Goal: Transaction & Acquisition: Purchase product/service

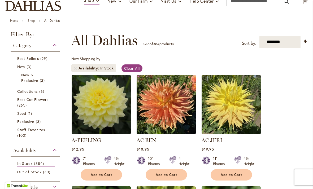
scroll to position [46, 0]
click at [39, 100] on span "Best Cut Flowers" at bounding box center [32, 99] width 31 height 5
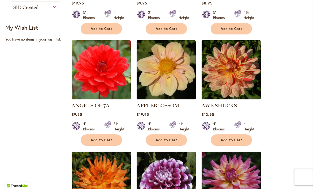
scroll to position [304, 0]
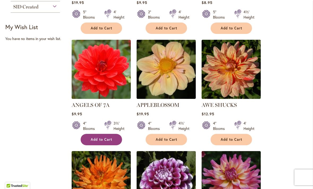
click at [114, 141] on button "Add to Cart" at bounding box center [101, 139] width 41 height 11
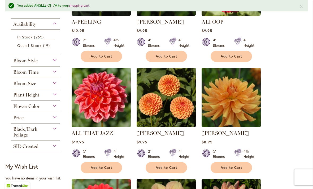
scroll to position [179, 0]
click at [54, 97] on div "Plant Height" at bounding box center [35, 93] width 49 height 8
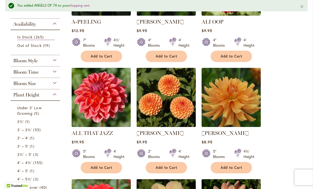
scroll to position [269, 0]
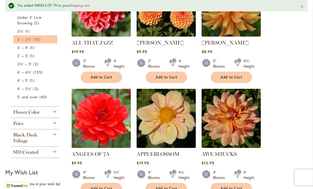
click at [20, 42] on span "3' – 3½'" at bounding box center [24, 39] width 15 height 5
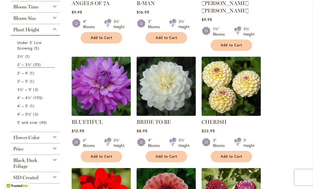
scroll to position [183, 0]
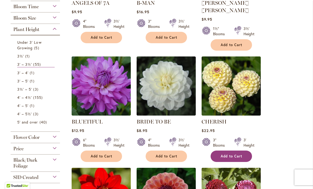
click at [229, 154] on span "Add to Cart" at bounding box center [232, 156] width 22 height 5
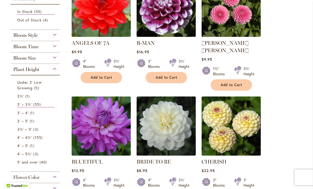
scroll to position [143, 0]
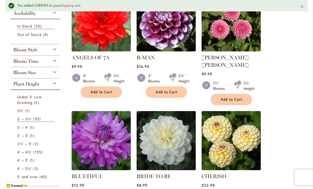
click at [228, 76] on div "1½" Blooms 3½' Height" at bounding box center [230, 83] width 59 height 15
click at [224, 97] on span "Add to Cart" at bounding box center [232, 99] width 22 height 5
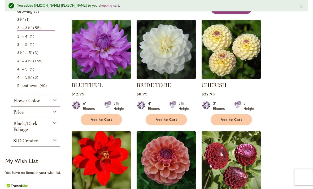
scroll to position [234, 0]
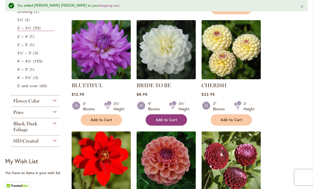
click at [163, 115] on button "Add to Cart" at bounding box center [166, 119] width 41 height 11
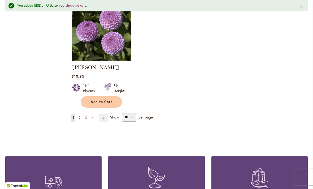
scroll to position [712, 0]
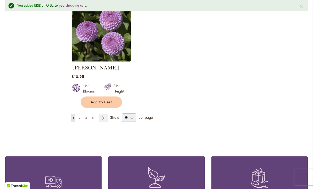
click at [81, 114] on link "Page 2" at bounding box center [79, 118] width 4 height 8
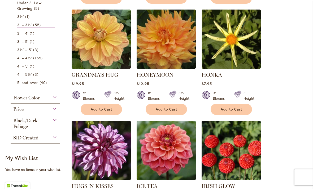
scroll to position [222, 0]
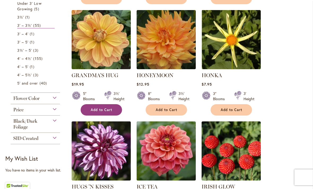
click at [94, 112] on span "Add to Cart" at bounding box center [102, 110] width 22 height 5
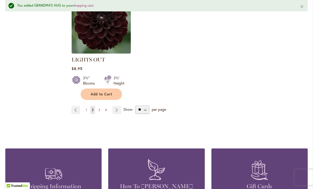
scroll to position [706, 0]
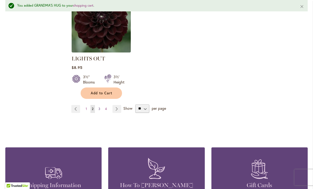
click at [100, 105] on link "Page 3" at bounding box center [99, 109] width 5 height 8
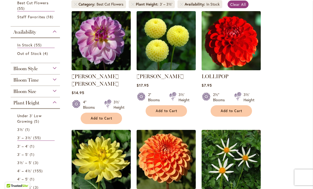
scroll to position [108, 0]
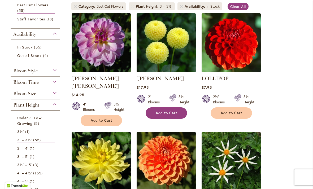
click at [168, 112] on span "Add to Cart" at bounding box center [167, 113] width 22 height 5
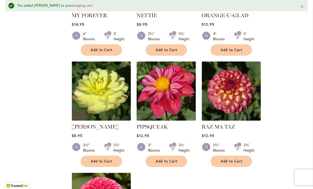
scroll to position [534, 0]
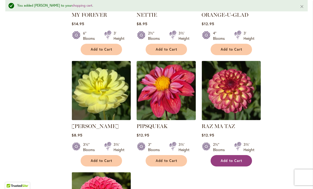
click at [228, 159] on span "Add to Cart" at bounding box center [232, 161] width 22 height 5
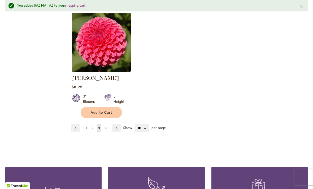
scroll to position [695, 0]
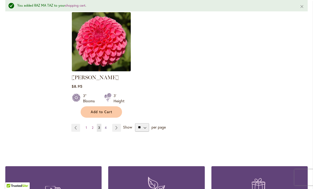
click at [107, 124] on link "Page 4" at bounding box center [105, 128] width 5 height 8
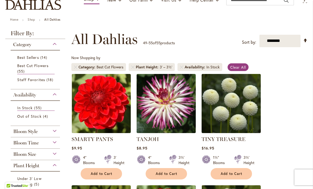
scroll to position [50, 0]
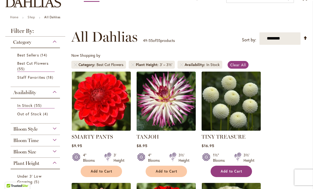
click at [225, 173] on span "Add to Cart" at bounding box center [232, 171] width 22 height 5
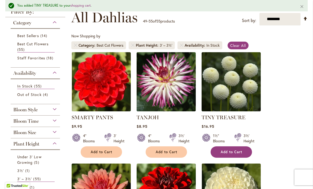
scroll to position [90, 0]
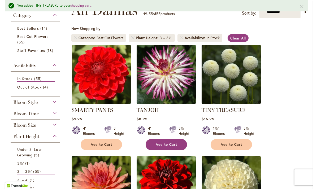
click at [161, 147] on button "Add to Cart" at bounding box center [166, 144] width 41 height 11
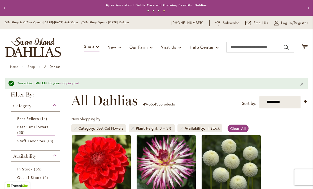
scroll to position [0, 0]
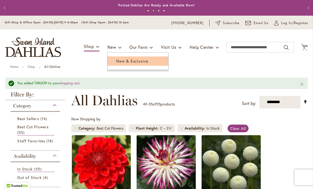
click at [118, 57] on link "New & Exclusive" at bounding box center [138, 60] width 60 height 9
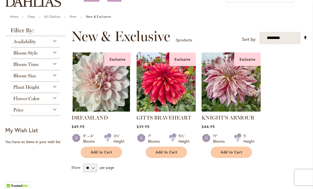
scroll to position [50, 0]
click at [90, 119] on link "DREAMLAND" at bounding box center [90, 118] width 36 height 6
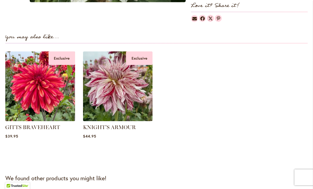
scroll to position [373, 0]
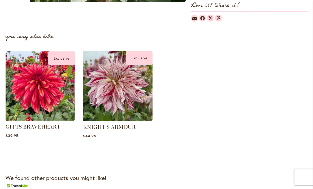
click at [43, 128] on link "GITTS BRAVEHEART" at bounding box center [33, 127] width 55 height 6
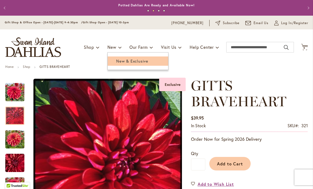
click at [126, 63] on span "New & Exclusive" at bounding box center [132, 60] width 32 height 5
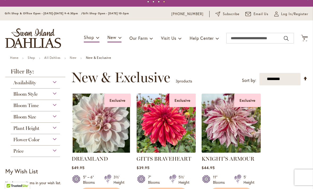
scroll to position [9, 0]
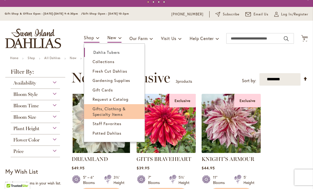
click at [110, 113] on span "Gifts, Clothing & Specialty Items" at bounding box center [109, 111] width 33 height 11
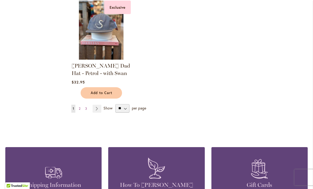
scroll to position [656, 0]
click at [99, 110] on link "Page Next" at bounding box center [97, 109] width 9 height 8
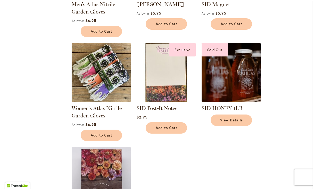
scroll to position [488, 0]
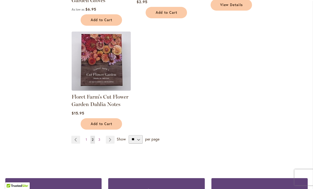
scroll to position [604, 0]
